Goal: Use online tool/utility: Use online tool/utility

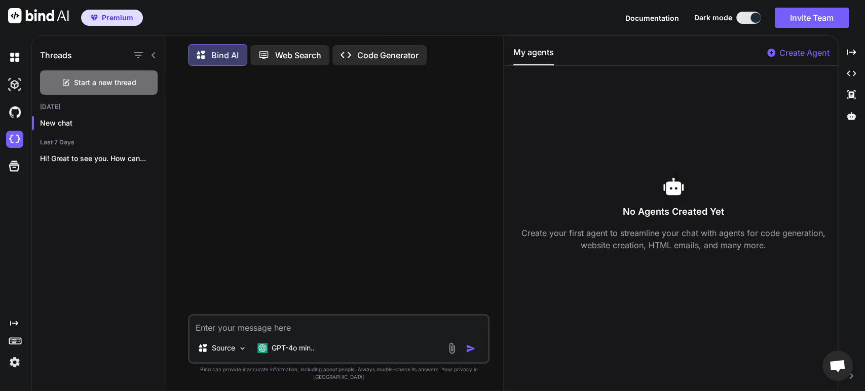
scroll to position [4, 0]
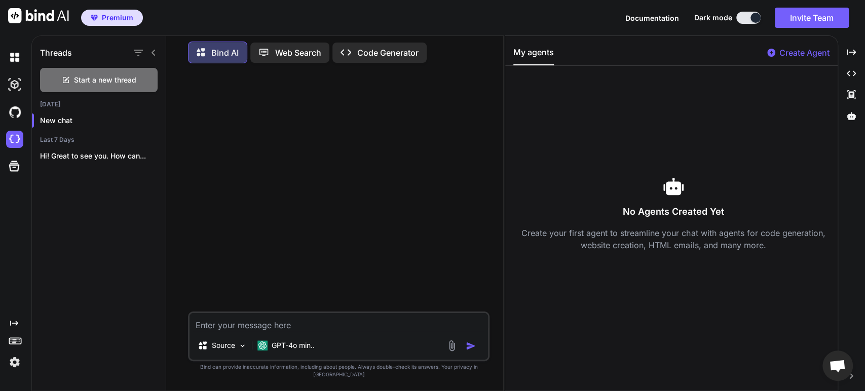
click at [746, 23] on button at bounding box center [748, 18] width 24 height 12
click at [744, 18] on button at bounding box center [748, 18] width 24 height 12
drag, startPoint x: 756, startPoint y: 19, endPoint x: 743, endPoint y: 19, distance: 12.7
click at [743, 19] on button at bounding box center [748, 18] width 24 height 12
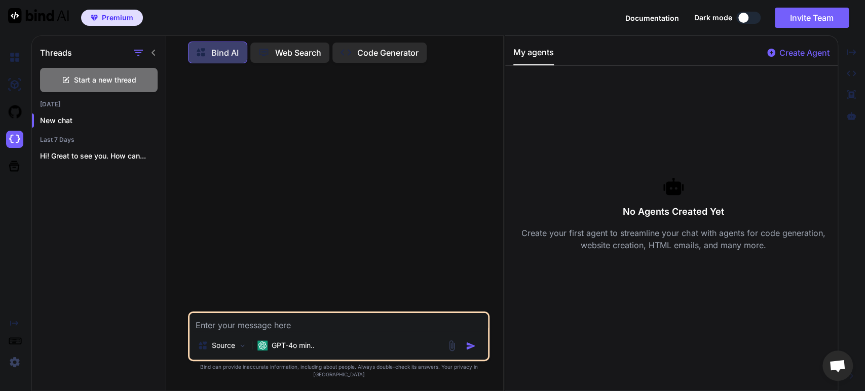
click at [257, 331] on textarea at bounding box center [339, 322] width 298 height 18
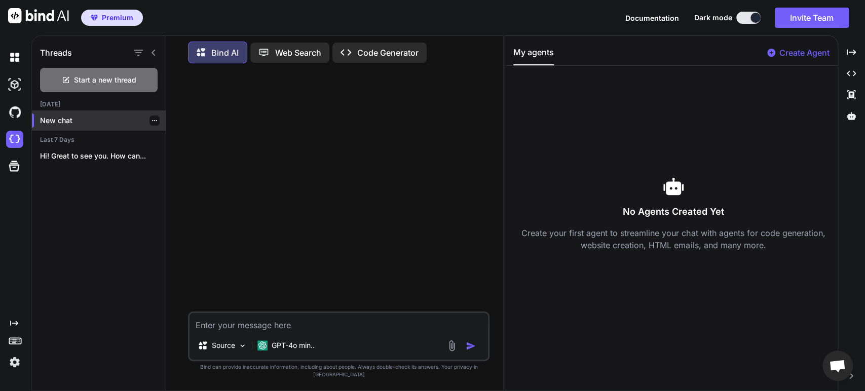
click at [72, 120] on p "New chat" at bounding box center [103, 121] width 126 height 10
click at [369, 54] on p "Code Generator" at bounding box center [387, 53] width 61 height 12
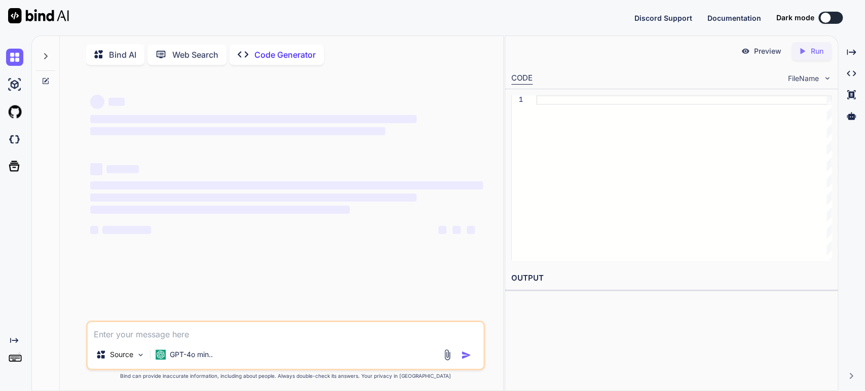
click at [180, 332] on textarea at bounding box center [286, 331] width 396 height 18
type textarea "x"
type textarea "h"
type textarea "x"
type textarea "he"
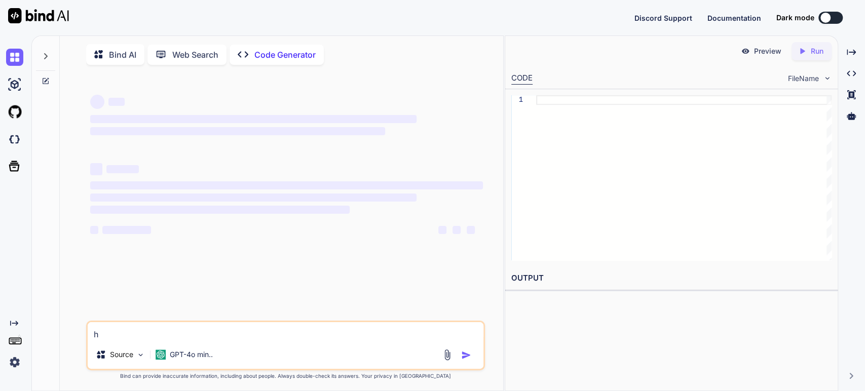
type textarea "x"
type textarea "hel"
type textarea "x"
type textarea "hell"
type textarea "x"
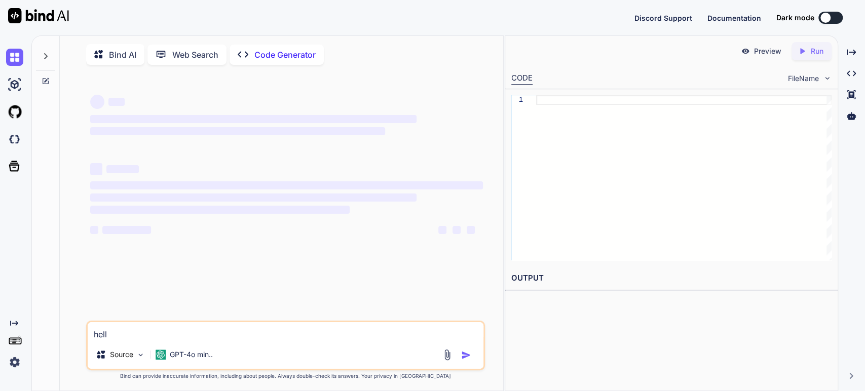
type textarea "hello"
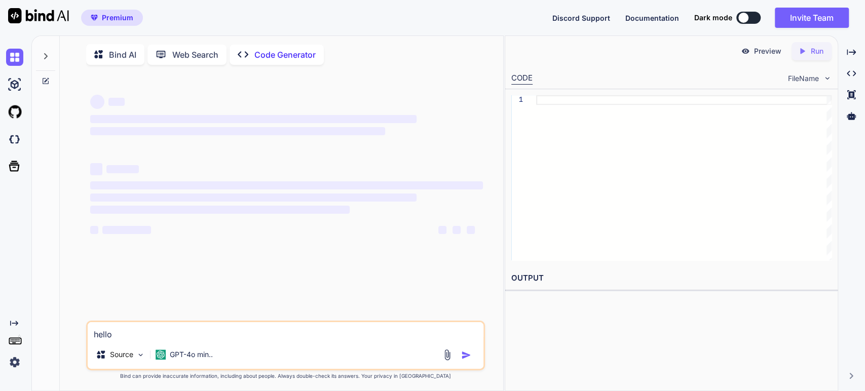
type textarea "x"
type textarea "hell"
type textarea "x"
type textarea "hel"
type textarea "x"
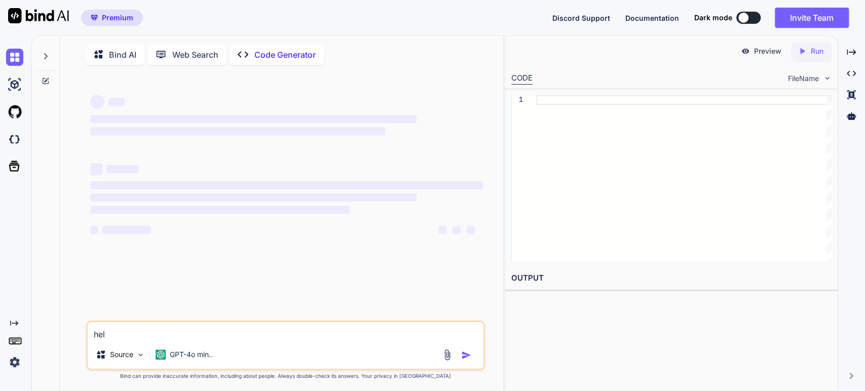
type textarea "he"
type textarea "x"
type textarea "h"
type textarea "x"
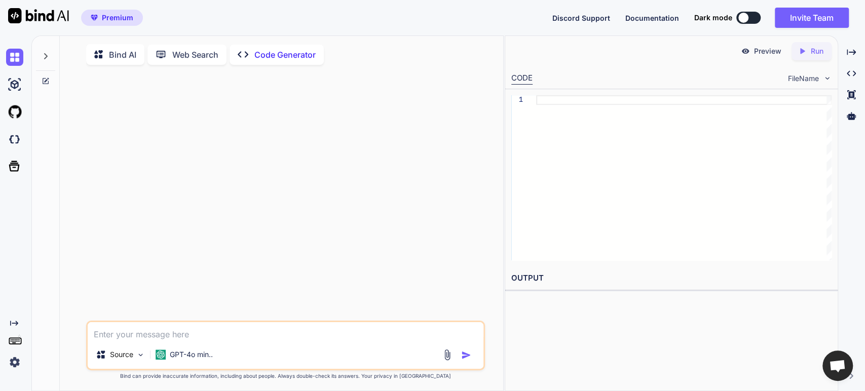
click at [752, 20] on button at bounding box center [748, 18] width 24 height 12
type textarea "x"
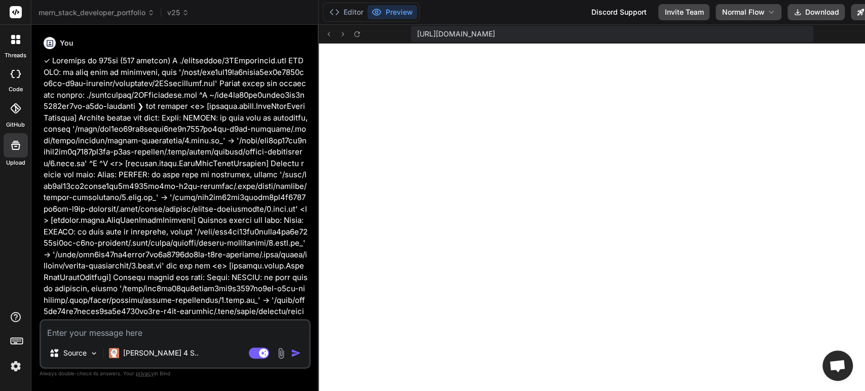
scroll to position [416, 0]
